Goal: Task Accomplishment & Management: Complete application form

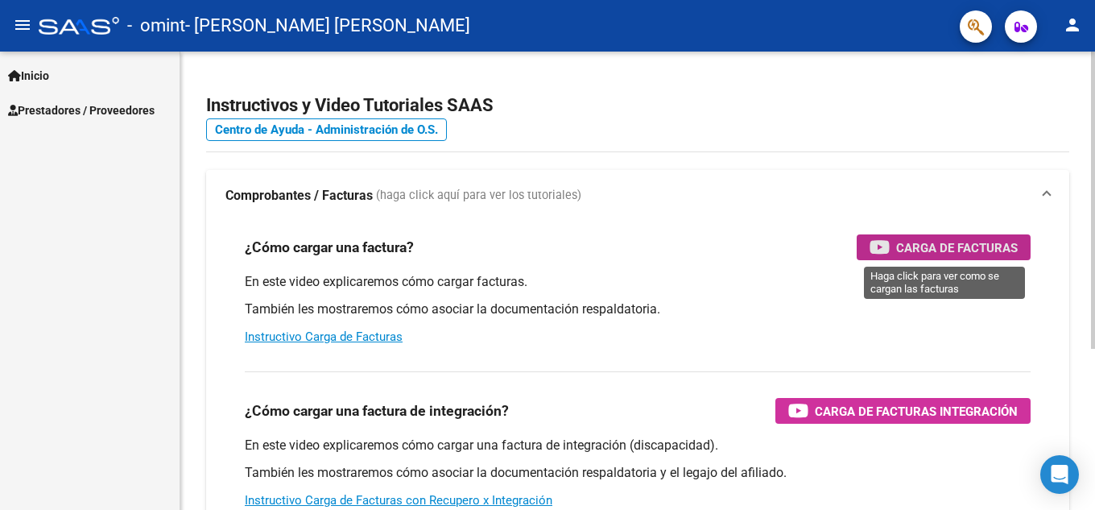
click at [939, 246] on span "Carga de Facturas" at bounding box center [957, 248] width 122 height 20
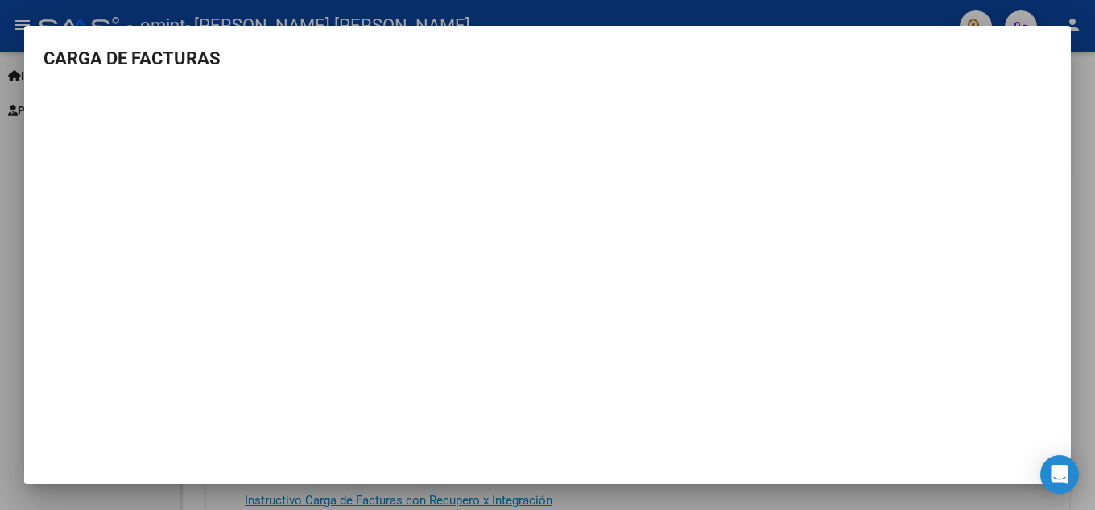
click at [1087, 325] on div at bounding box center [547, 255] width 1095 height 510
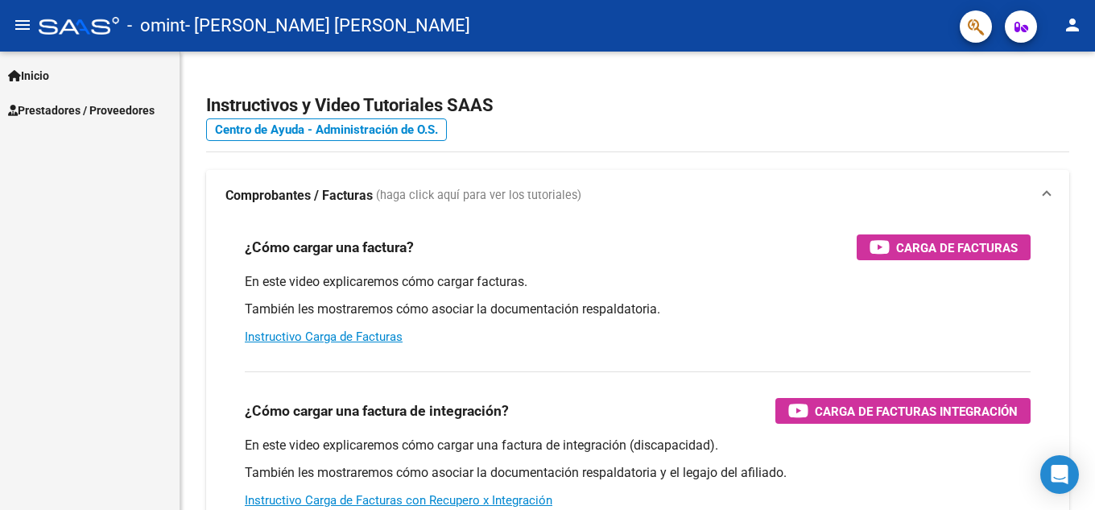
click at [92, 106] on span "Prestadores / Proveedores" at bounding box center [81, 110] width 147 height 18
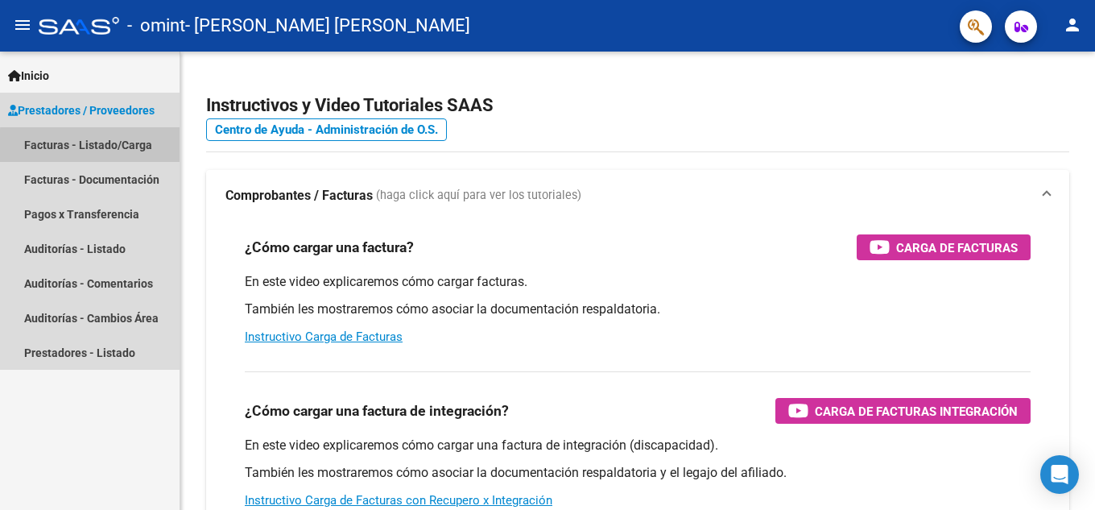
click at [91, 146] on link "Facturas - Listado/Carga" at bounding box center [90, 144] width 180 height 35
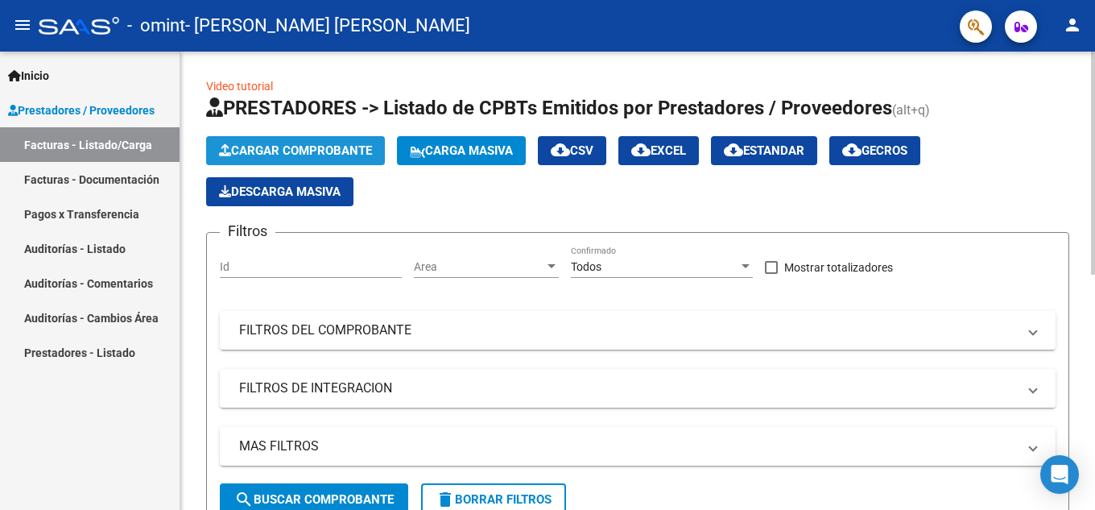
click at [291, 151] on span "Cargar Comprobante" at bounding box center [295, 150] width 153 height 14
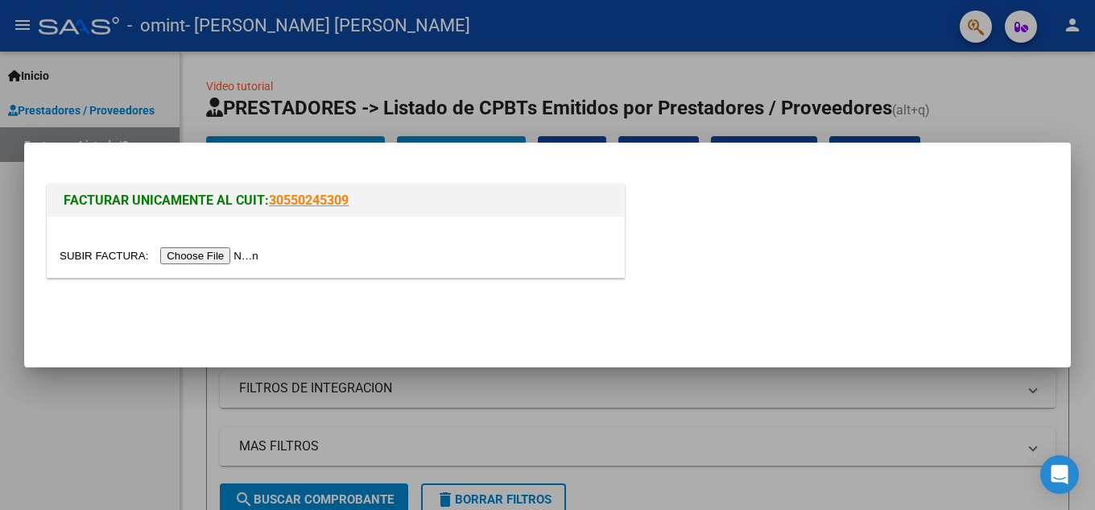
click at [239, 249] on input "file" at bounding box center [162, 255] width 204 height 17
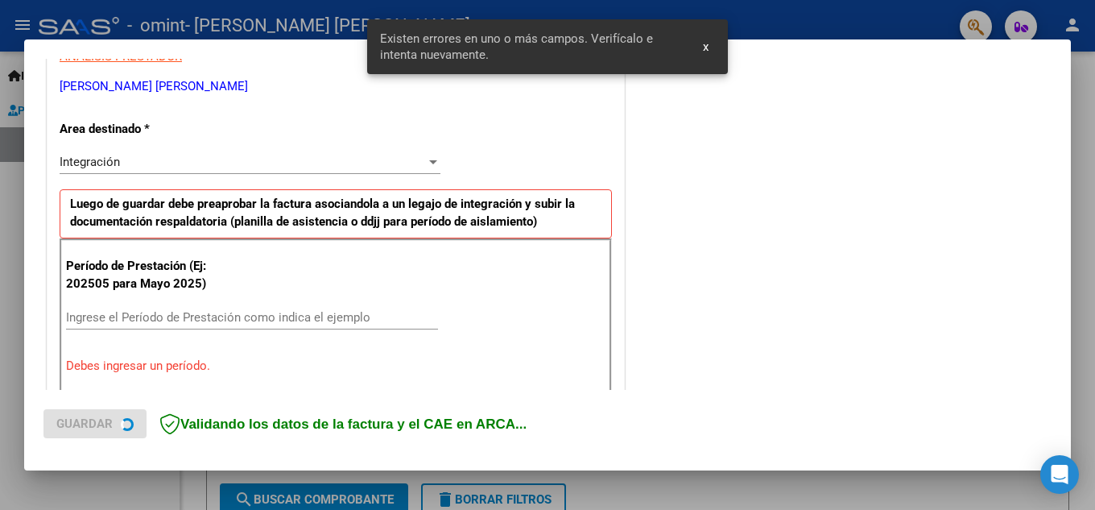
scroll to position [365, 0]
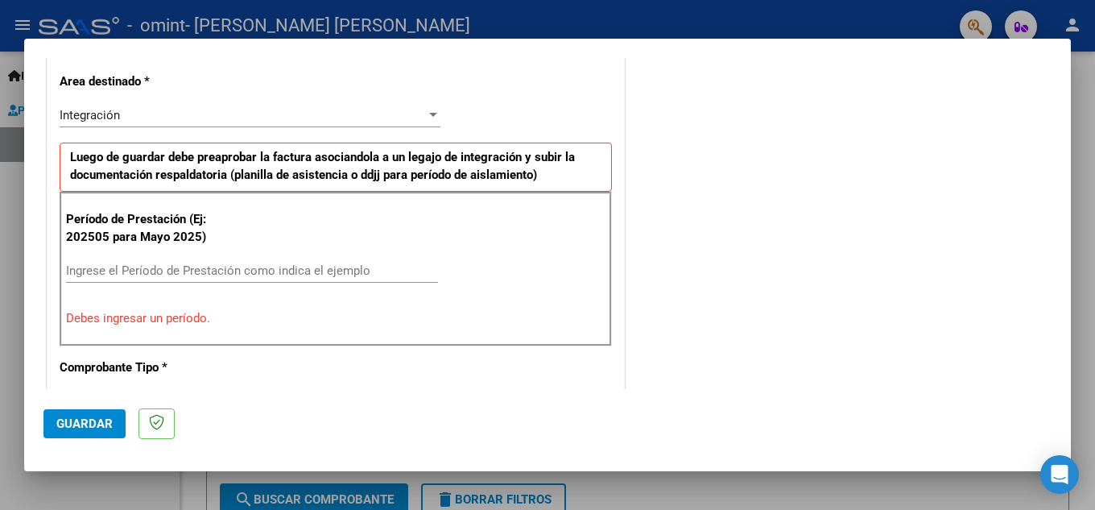
click at [423, 122] on div "Integración Seleccionar Area" at bounding box center [250, 115] width 381 height 24
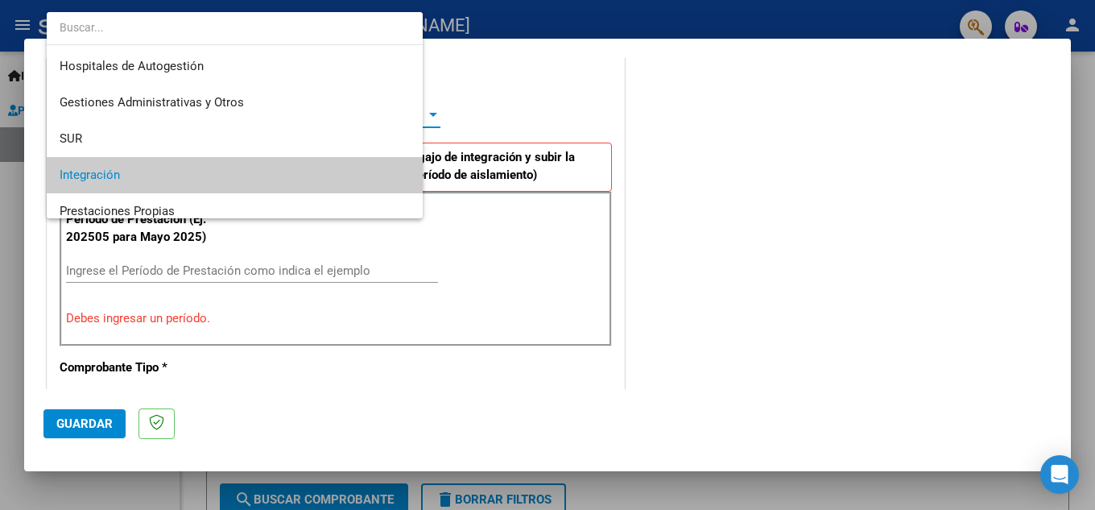
scroll to position [60, 0]
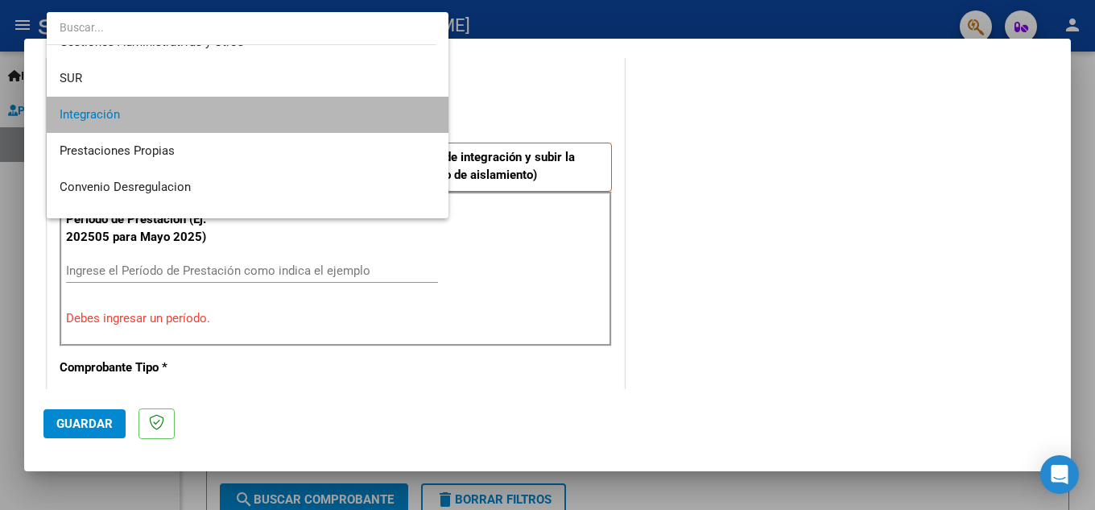
click at [423, 122] on span "Integración" at bounding box center [248, 115] width 376 height 36
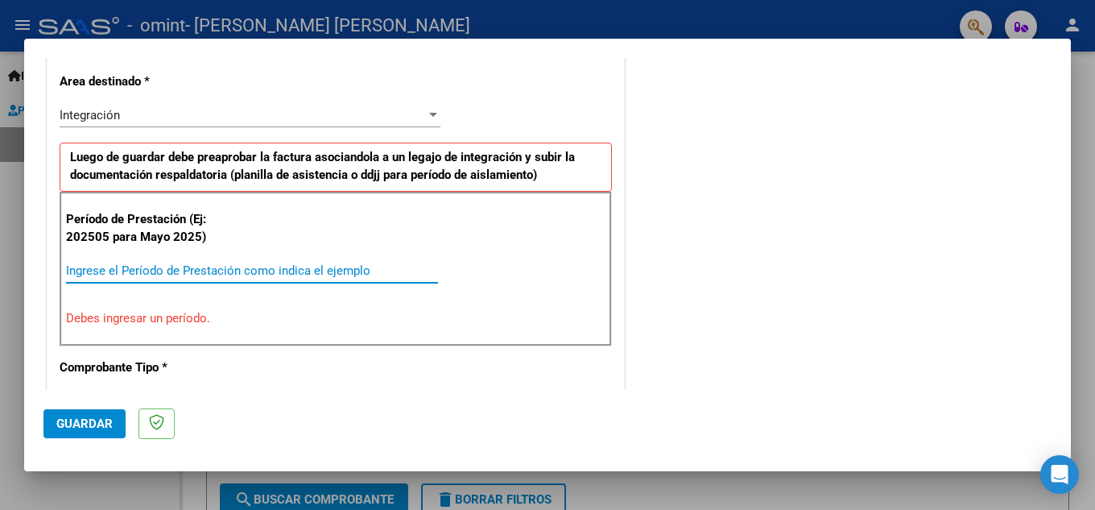
click at [147, 267] on input "Ingrese el Período de Prestación como indica el ejemplo" at bounding box center [252, 270] width 372 height 14
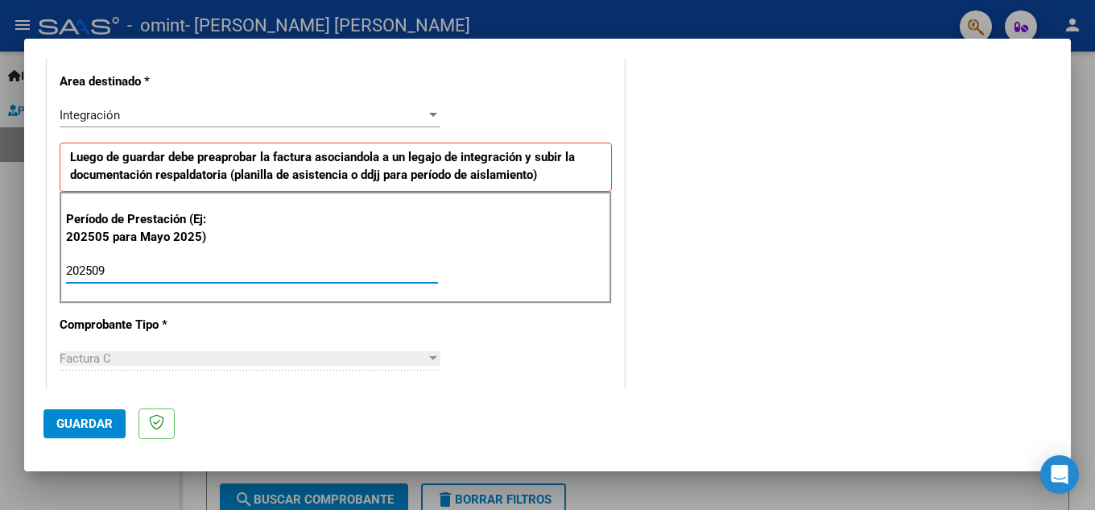
type input "202509"
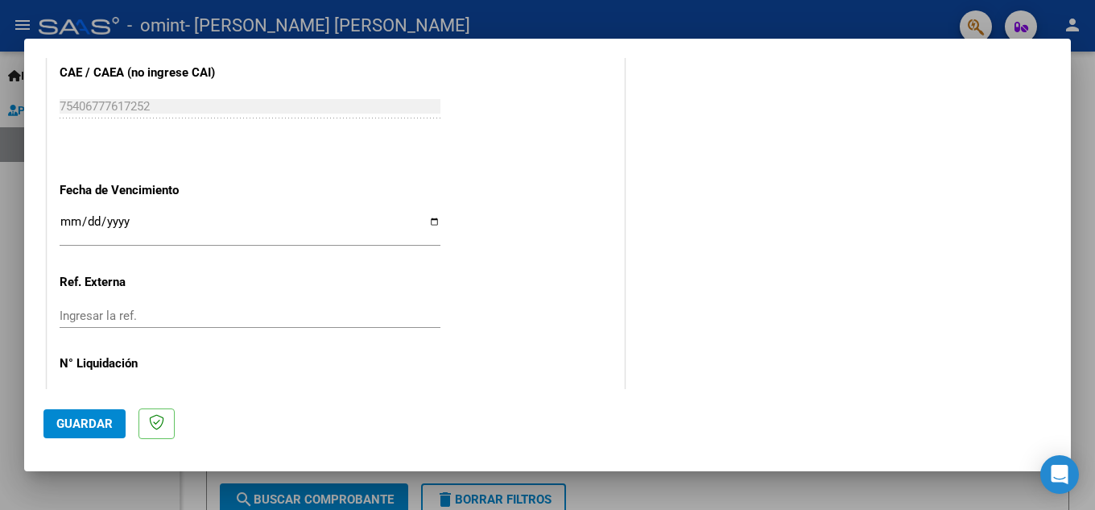
scroll to position [1039, 0]
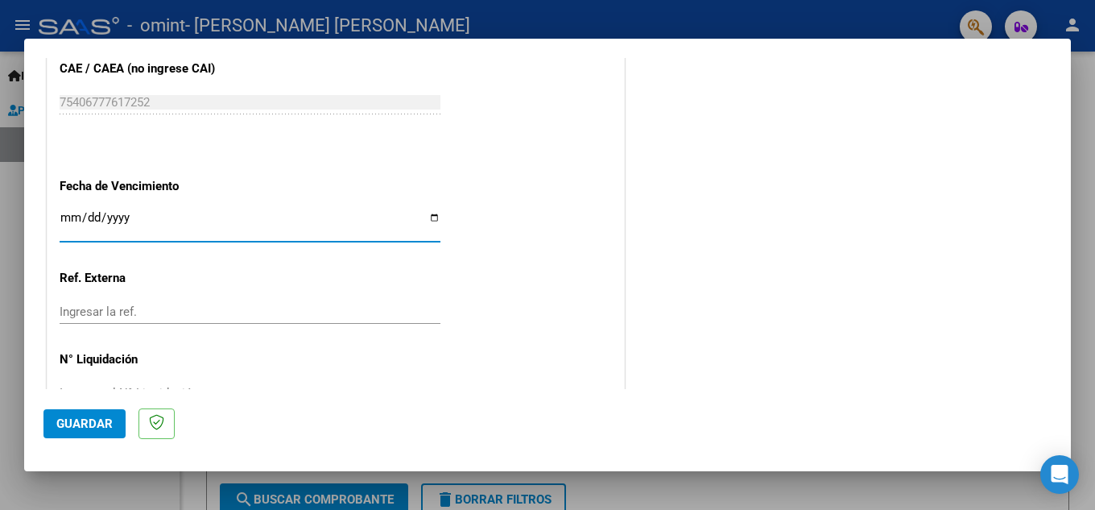
click at [429, 215] on input "Ingresar la fecha" at bounding box center [250, 224] width 381 height 26
type input "[DATE]"
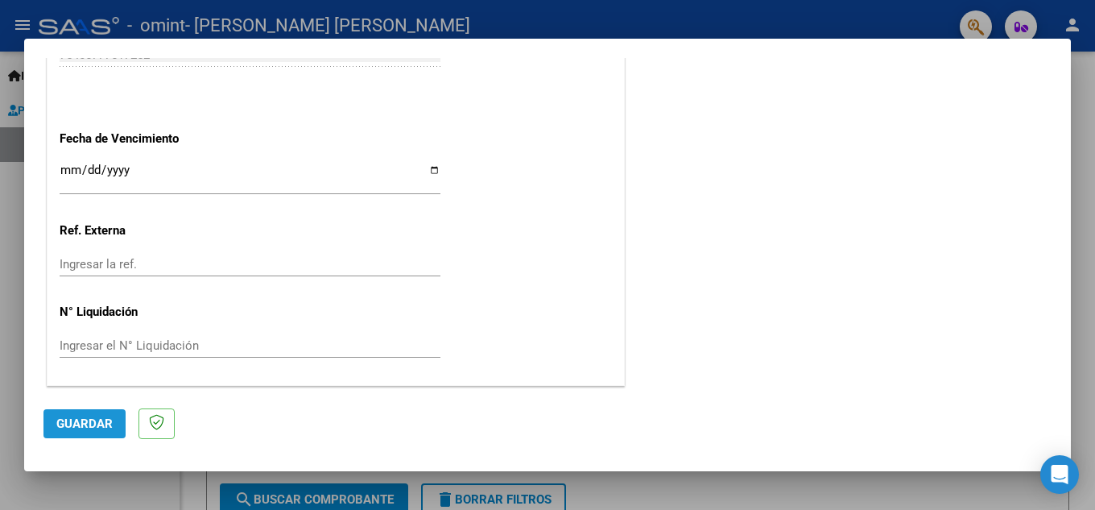
click at [80, 421] on span "Guardar" at bounding box center [84, 423] width 56 height 14
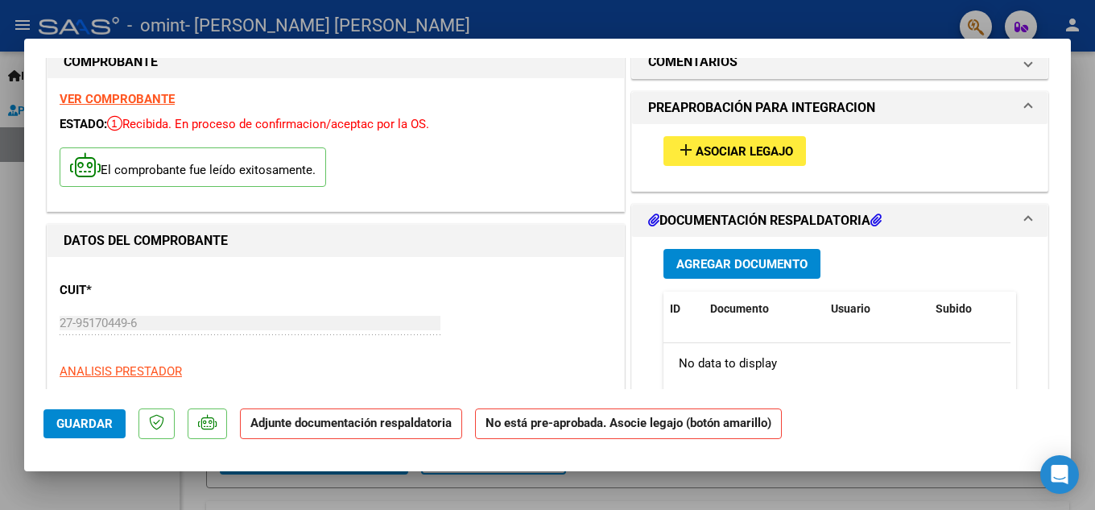
scroll to position [0, 0]
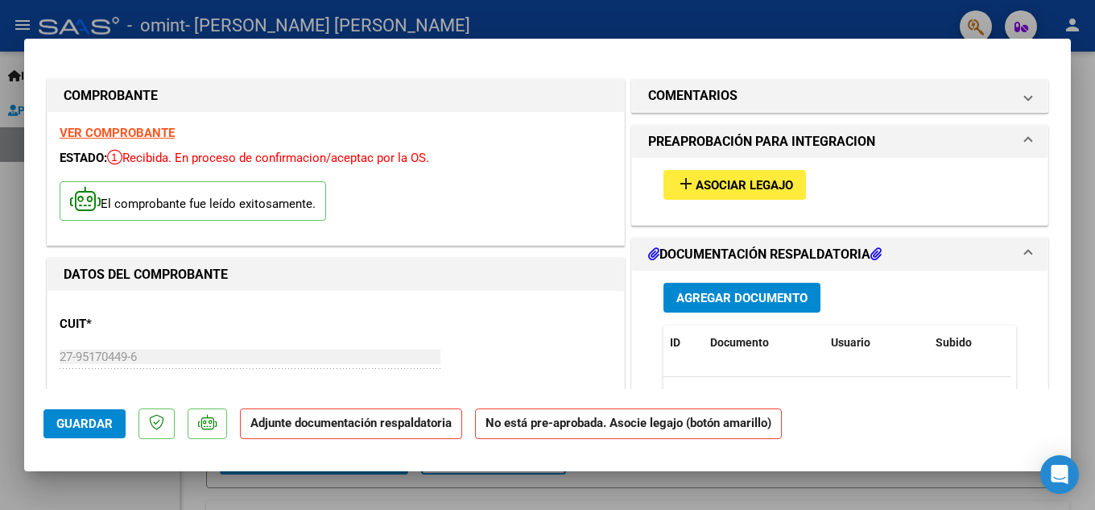
click at [762, 189] on span "Asociar Legajo" at bounding box center [744, 185] width 97 height 14
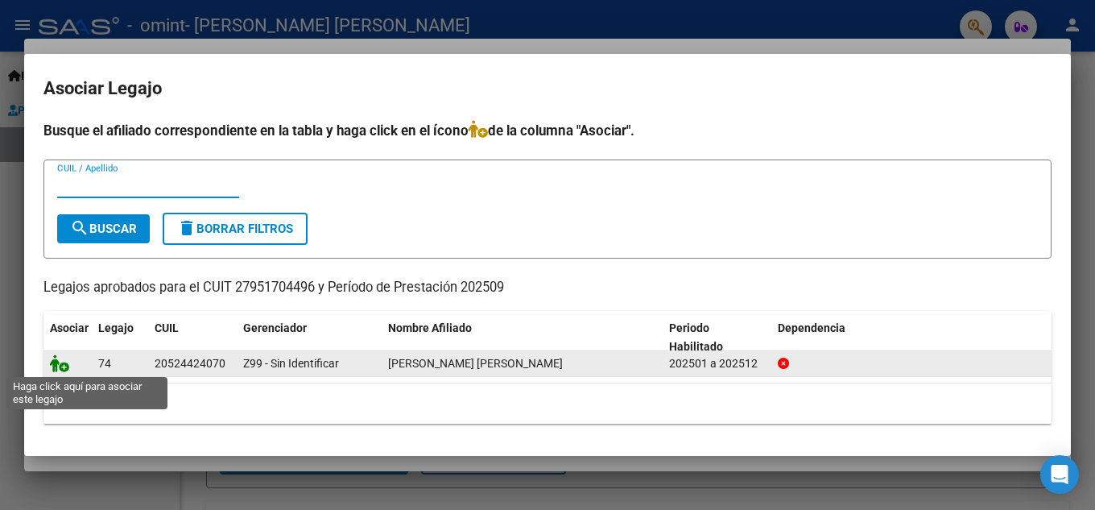
click at [61, 369] on icon at bounding box center [59, 363] width 19 height 18
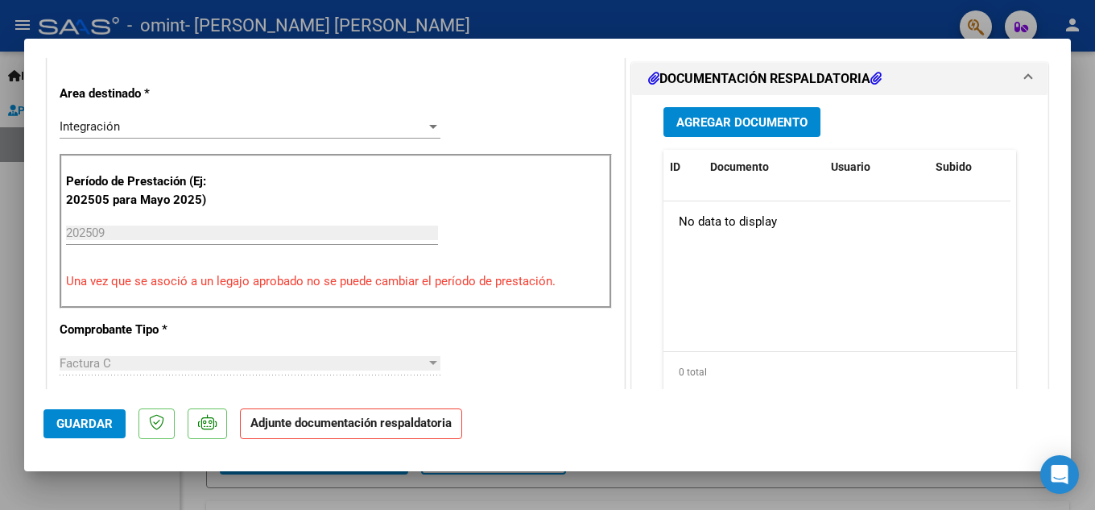
scroll to position [407, 0]
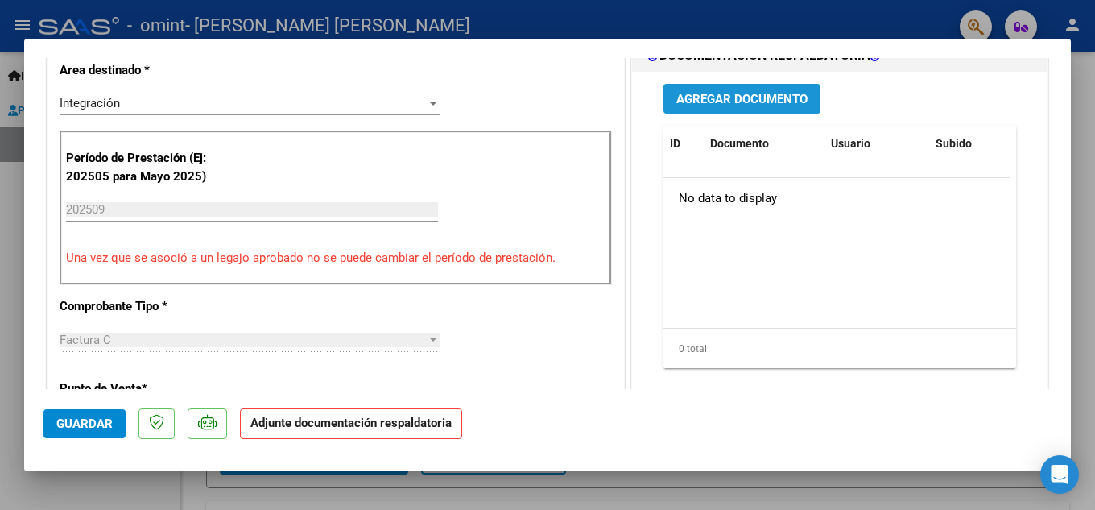
click at [740, 106] on span "Agregar Documento" at bounding box center [741, 99] width 131 height 14
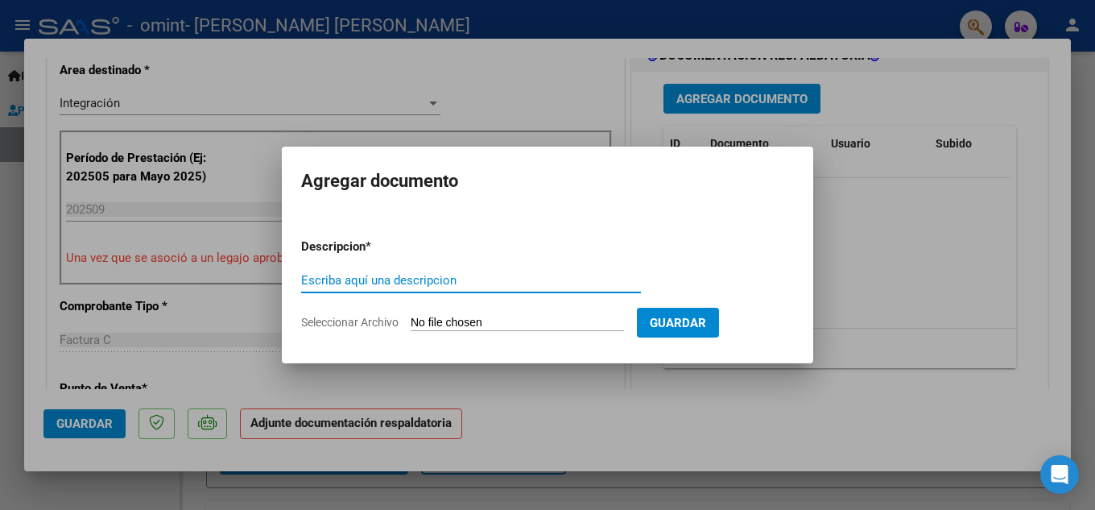
click at [384, 278] on input "Escriba aquí una descripcion" at bounding box center [471, 280] width 340 height 14
type input "PLANILLA ASISTENCIA SEPTIEMBRE 2025"
click at [356, 312] on form "Descripcion * PLANILLA ASISTENCIA [DATE] Escriba aquí una descripcion Seleccion…" at bounding box center [547, 284] width 493 height 118
click at [451, 319] on input "Seleccionar Archivo" at bounding box center [517, 323] width 213 height 15
type input "C:\fakepath\ASISTENCIA [DATE] - FONOAUDIOLOGIA - [PERSON_NAME].pdf"
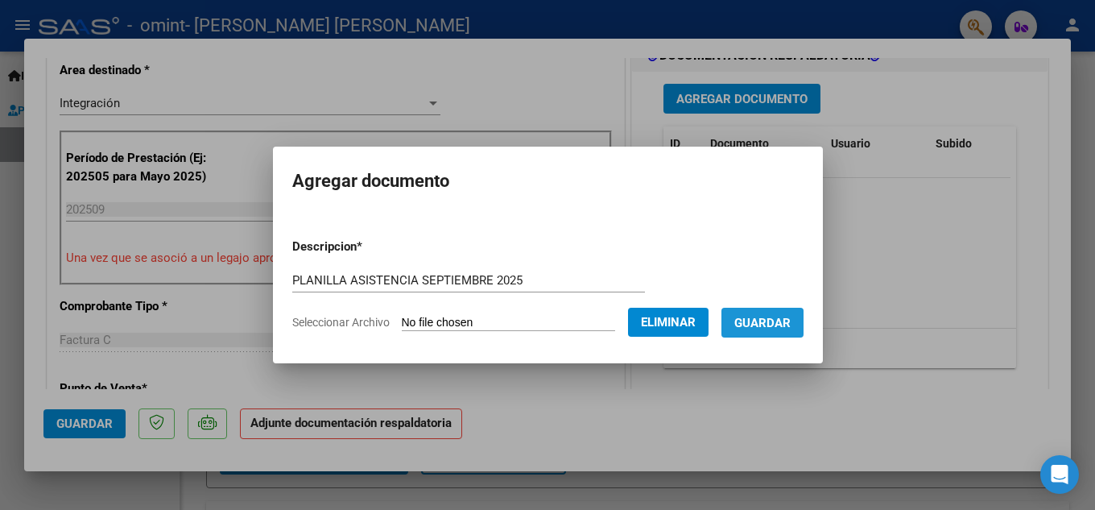
click at [762, 333] on button "Guardar" at bounding box center [763, 323] width 82 height 30
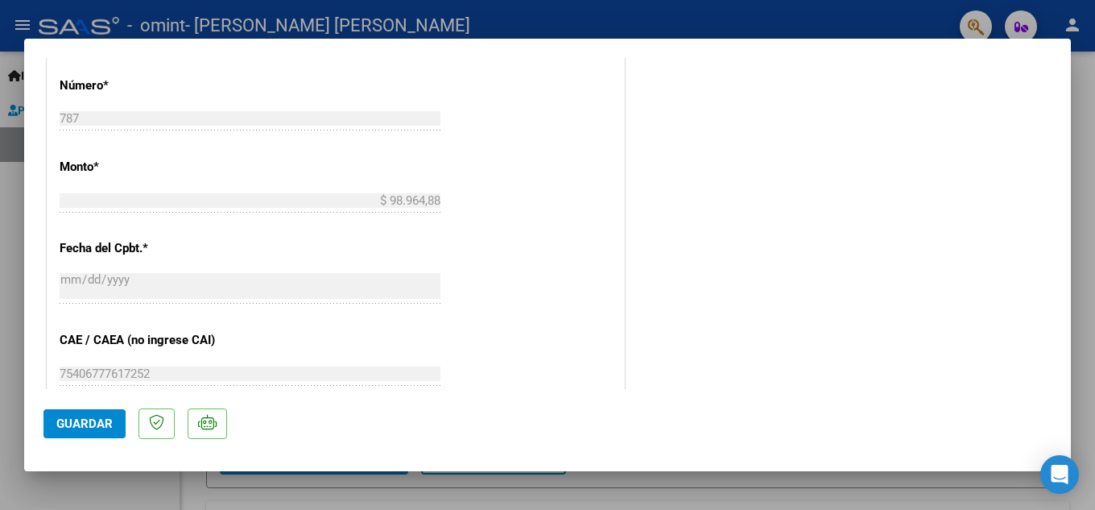
scroll to position [803, 0]
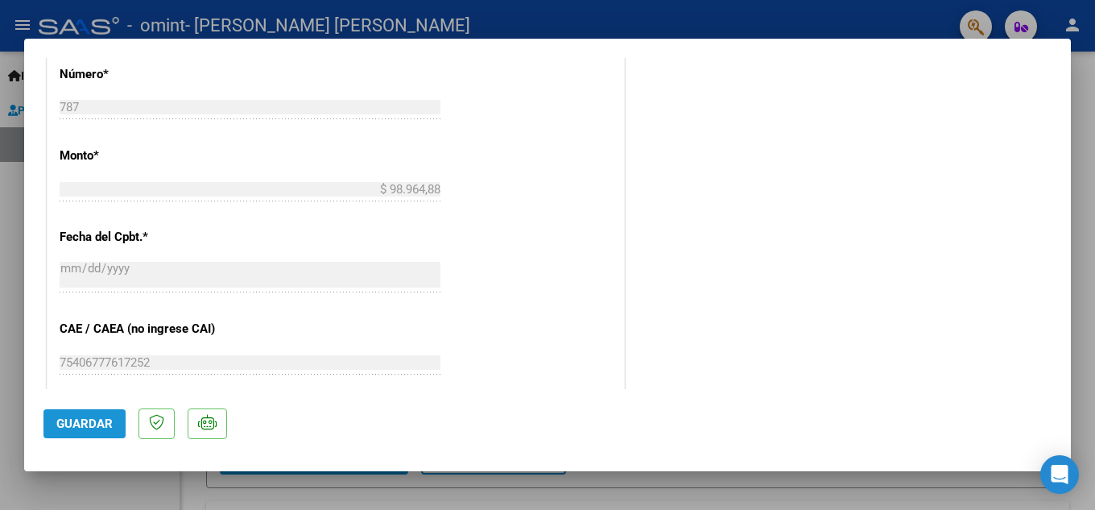
click at [76, 428] on span "Guardar" at bounding box center [84, 423] width 56 height 14
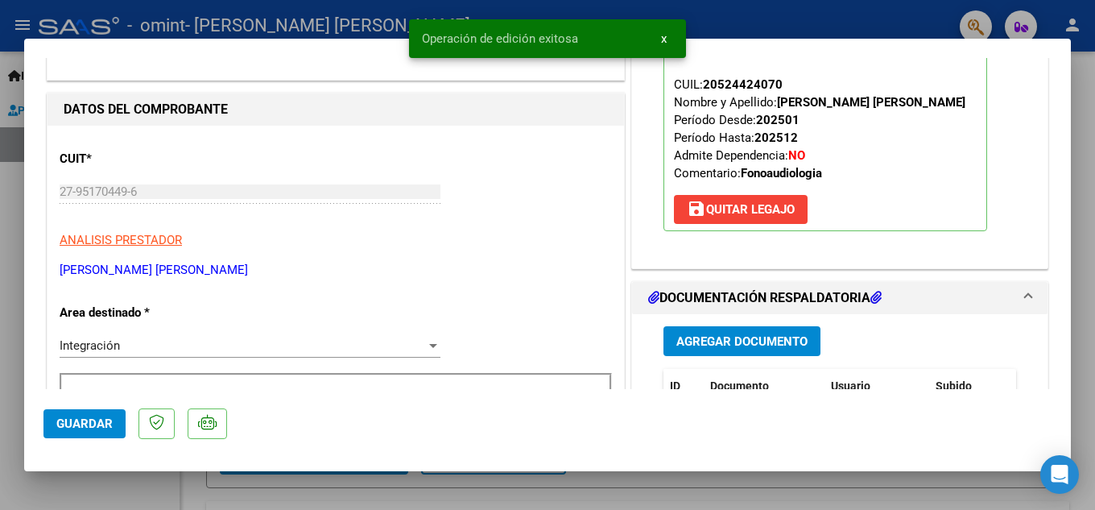
scroll to position [0, 0]
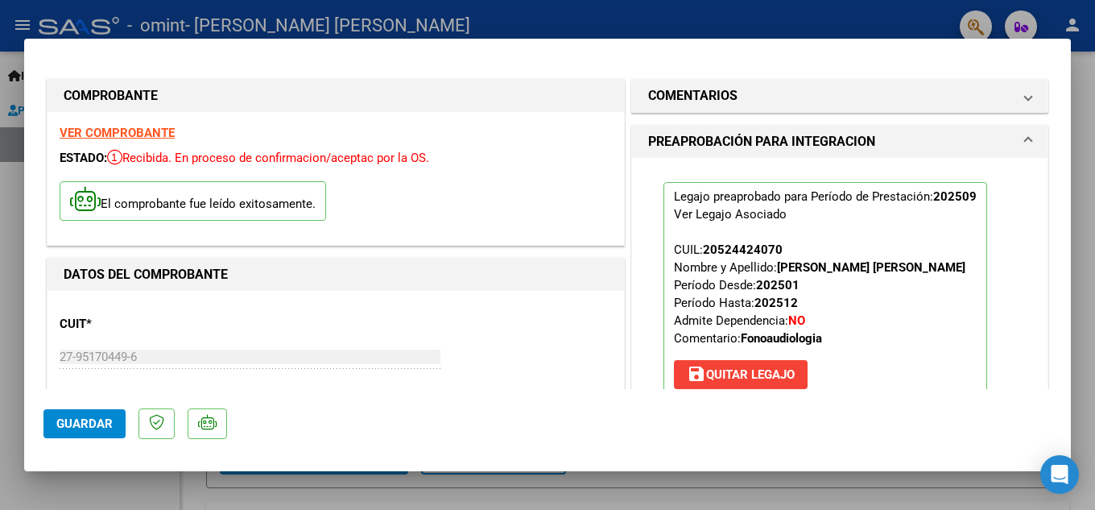
click at [912, 20] on div at bounding box center [547, 255] width 1095 height 510
type input "$ 0,00"
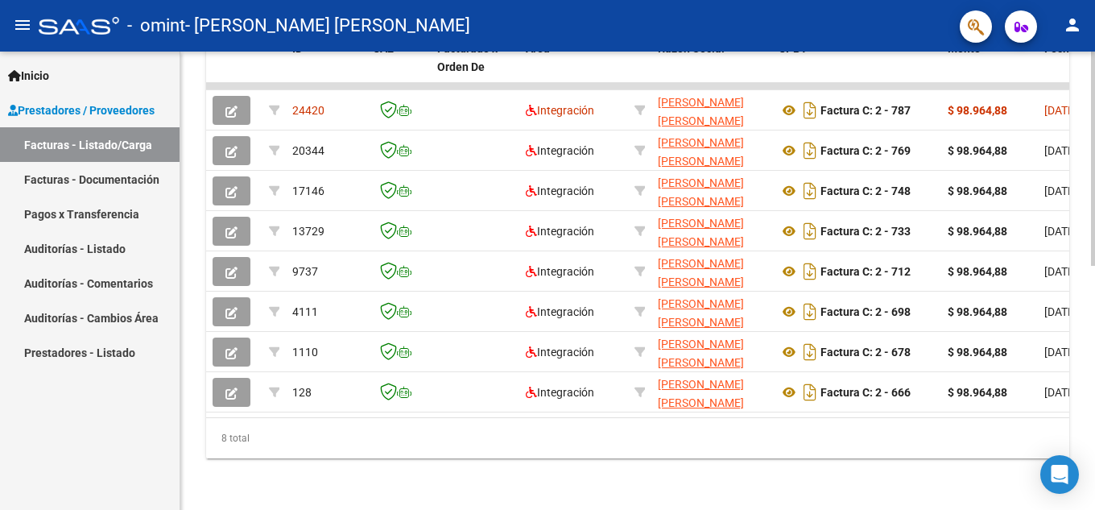
scroll to position [488, 0]
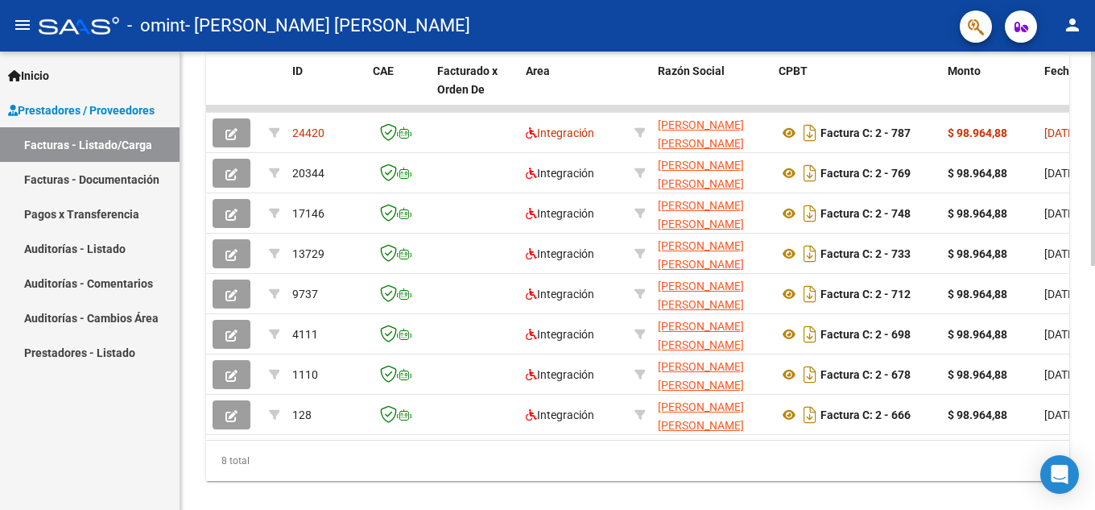
click at [1094, 392] on div at bounding box center [1093, 392] width 4 height 214
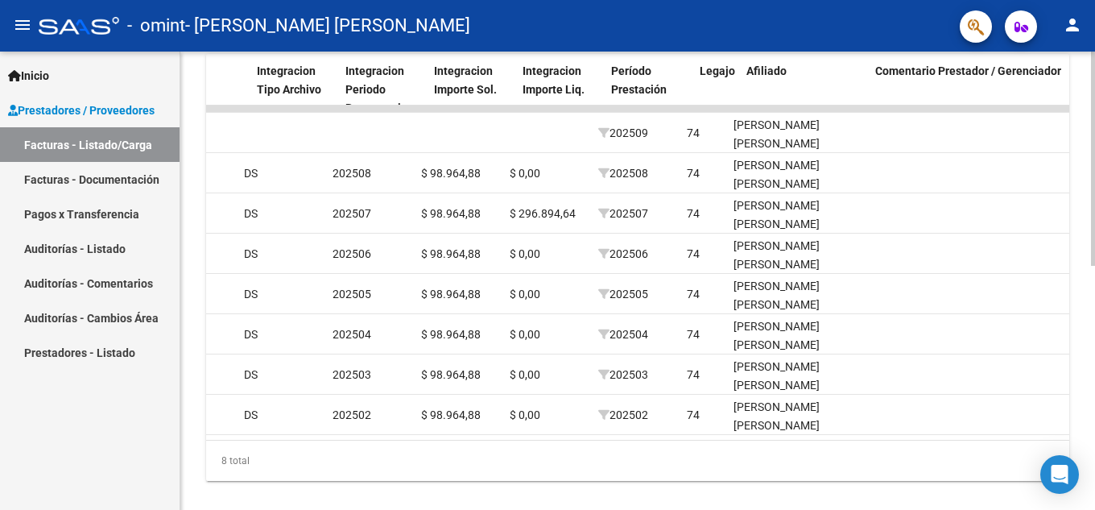
scroll to position [0, 1707]
